Goal: Use online tool/utility

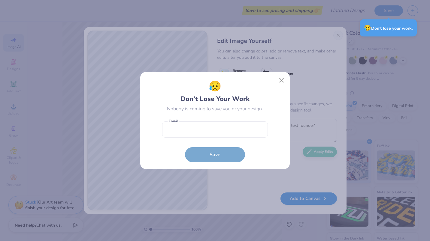
select select "4"
click at [284, 82] on button "Close" at bounding box center [281, 80] width 11 height 11
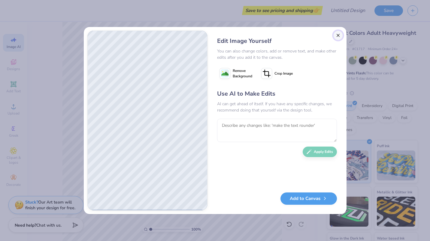
click at [339, 38] on button "Close" at bounding box center [338, 36] width 10 height 10
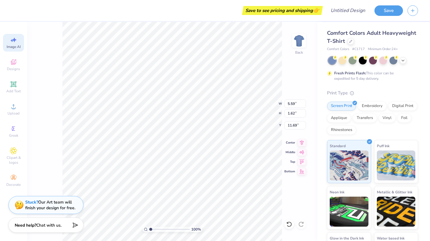
scroll to position [0, 14]
click at [9, 61] on div "Designs" at bounding box center [13, 65] width 21 height 18
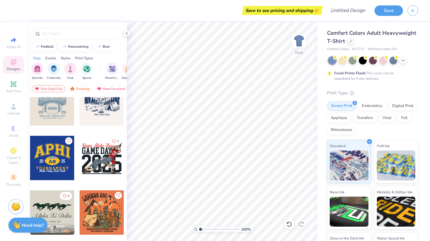
scroll to position [1348, 0]
